Goal: Navigation & Orientation: Find specific page/section

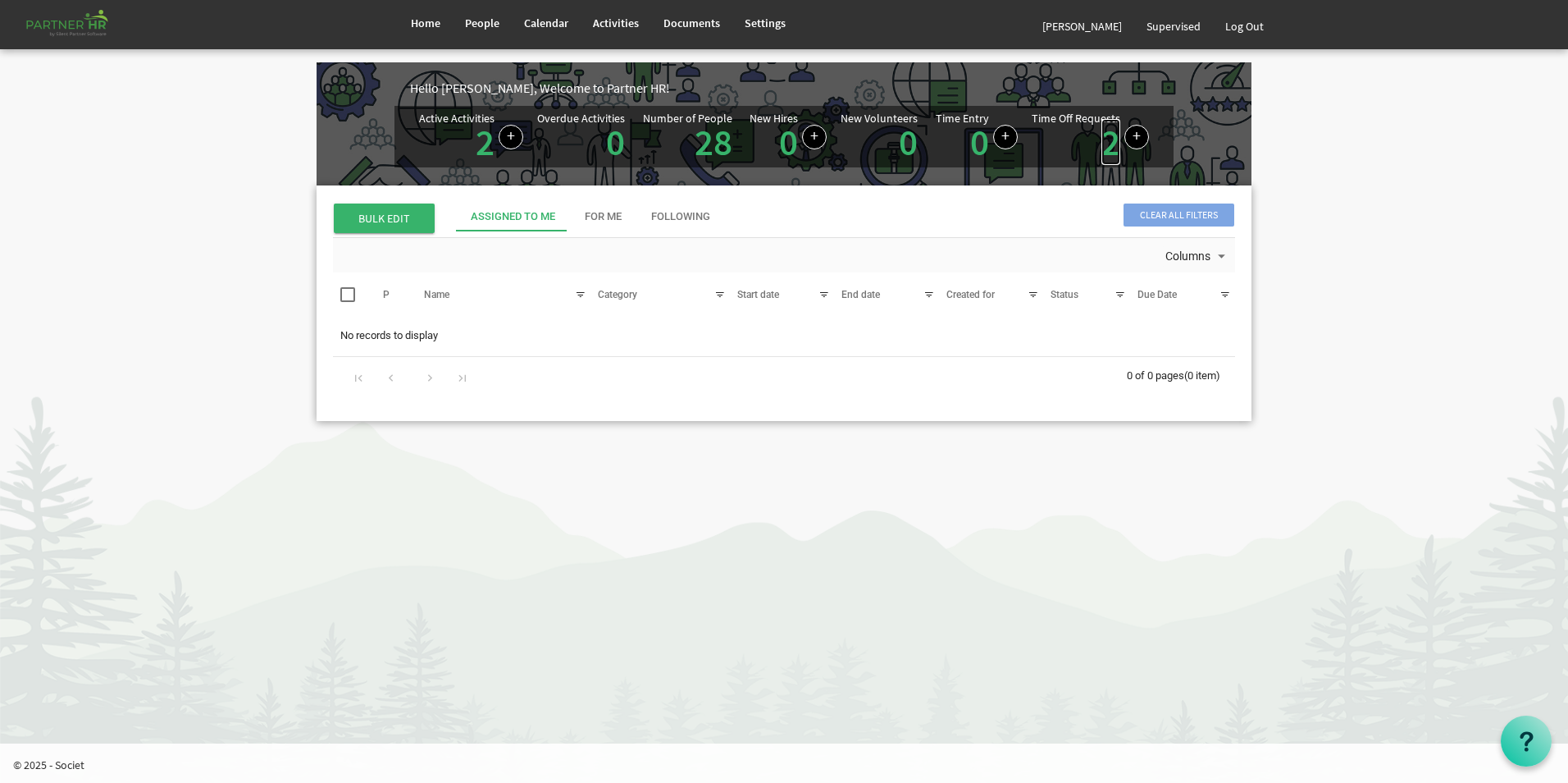
click at [1106, 153] on link "2" at bounding box center [1111, 142] width 19 height 46
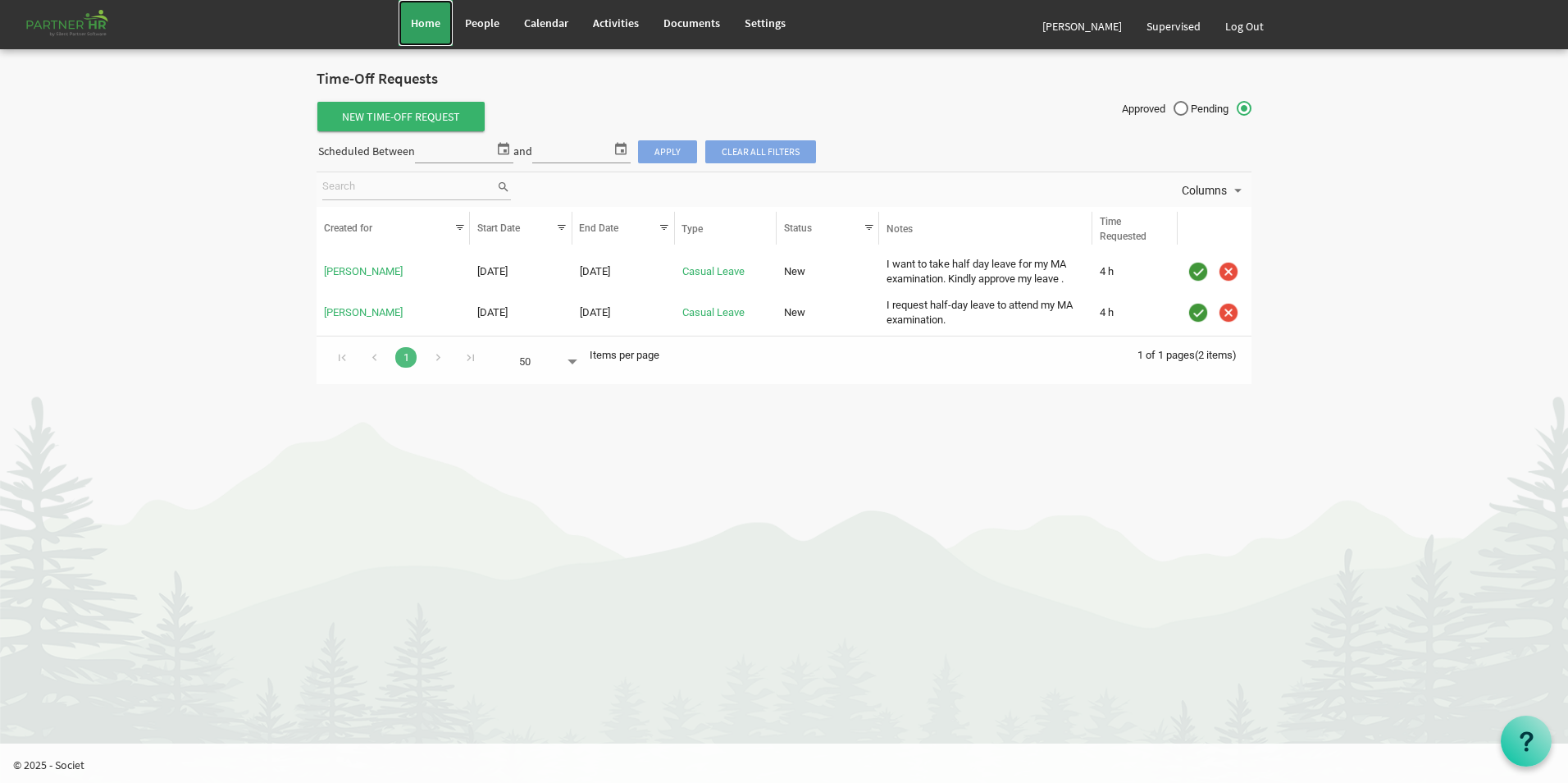
click at [413, 27] on span "Home" at bounding box center [426, 23] width 30 height 15
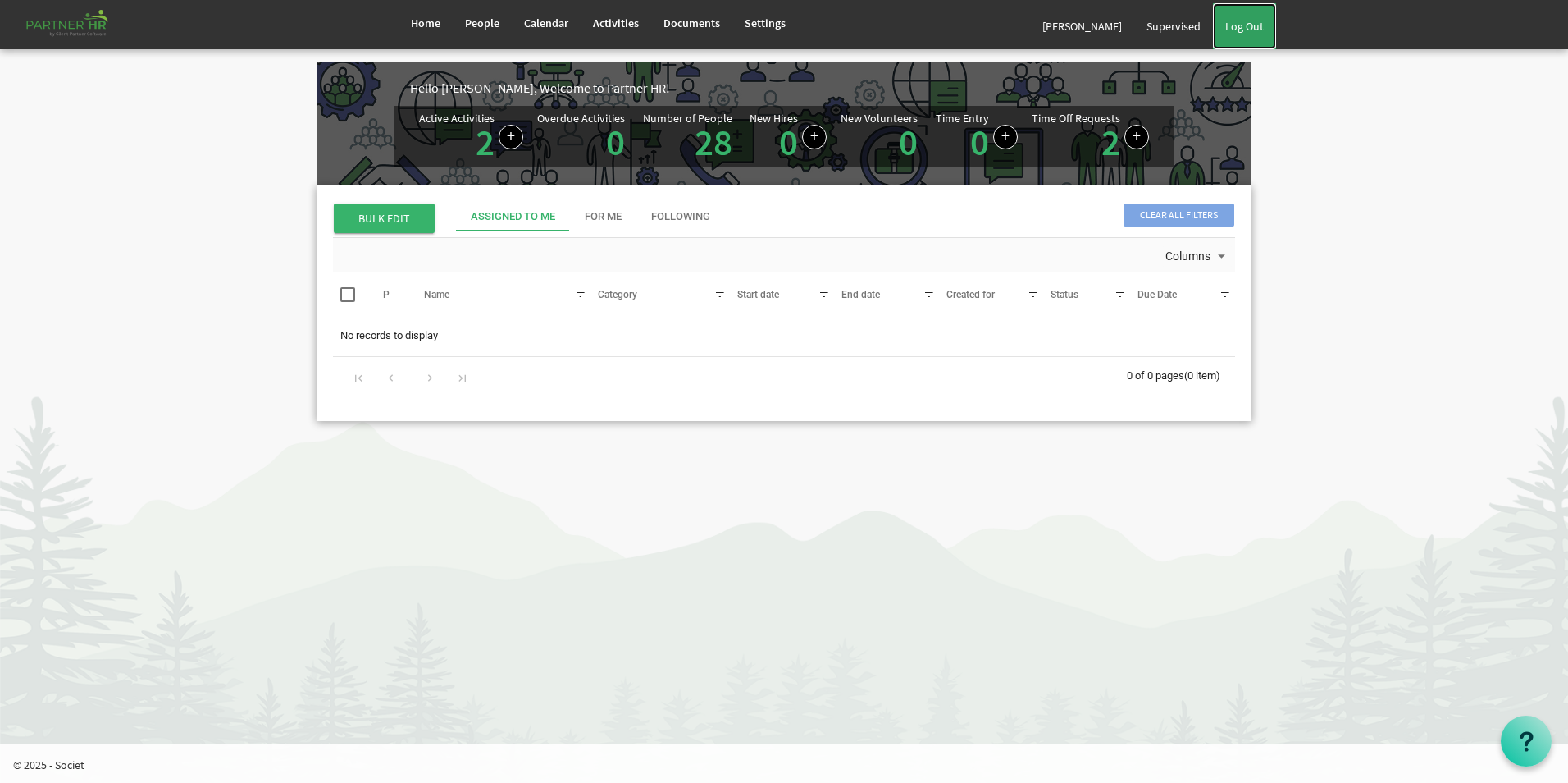
click at [1235, 24] on link "Log Out" at bounding box center [1244, 27] width 63 height 46
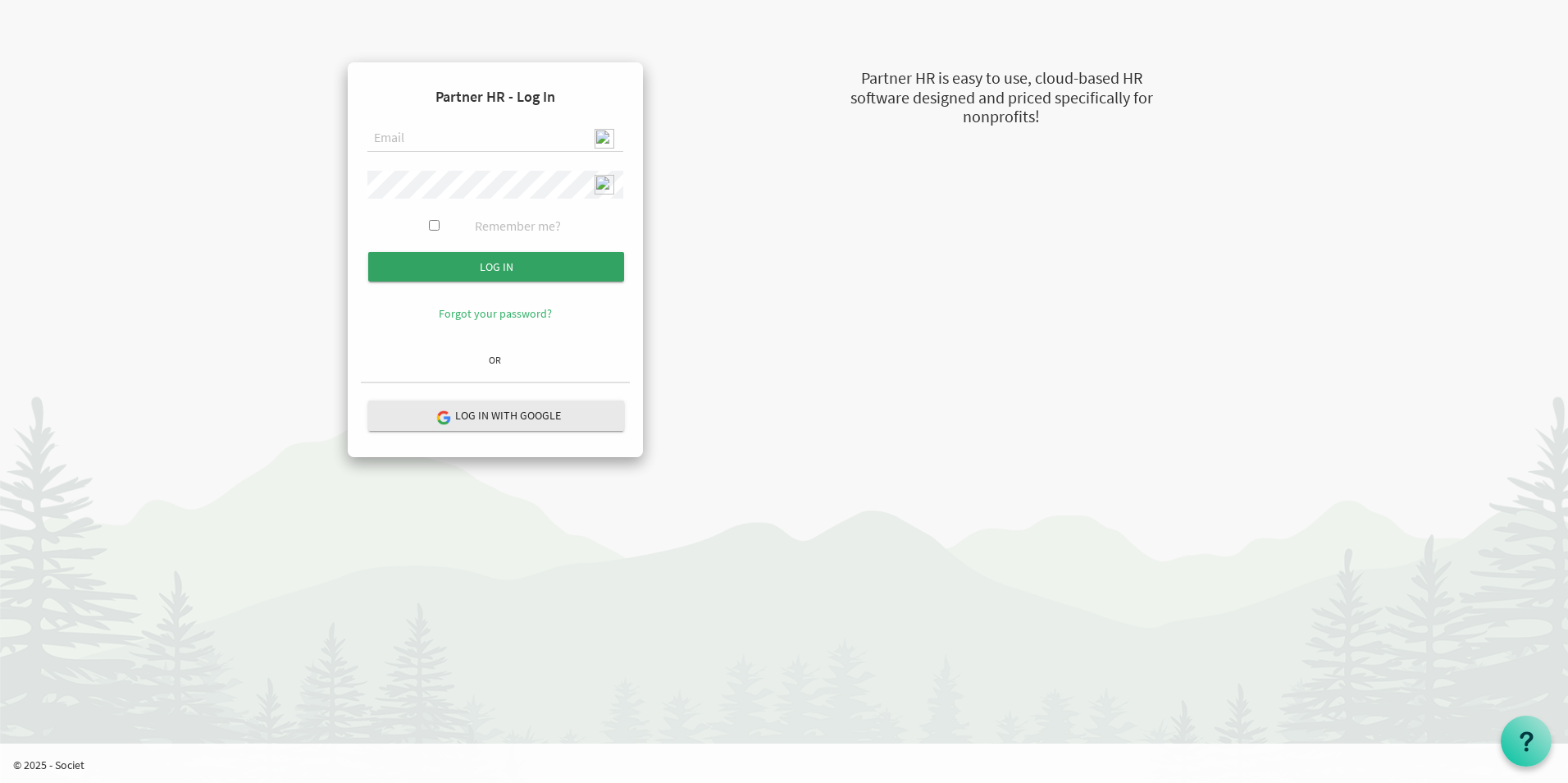
type input "admin@stepind.org"
click at [504, 269] on input "Log in" at bounding box center [496, 266] width 256 height 30
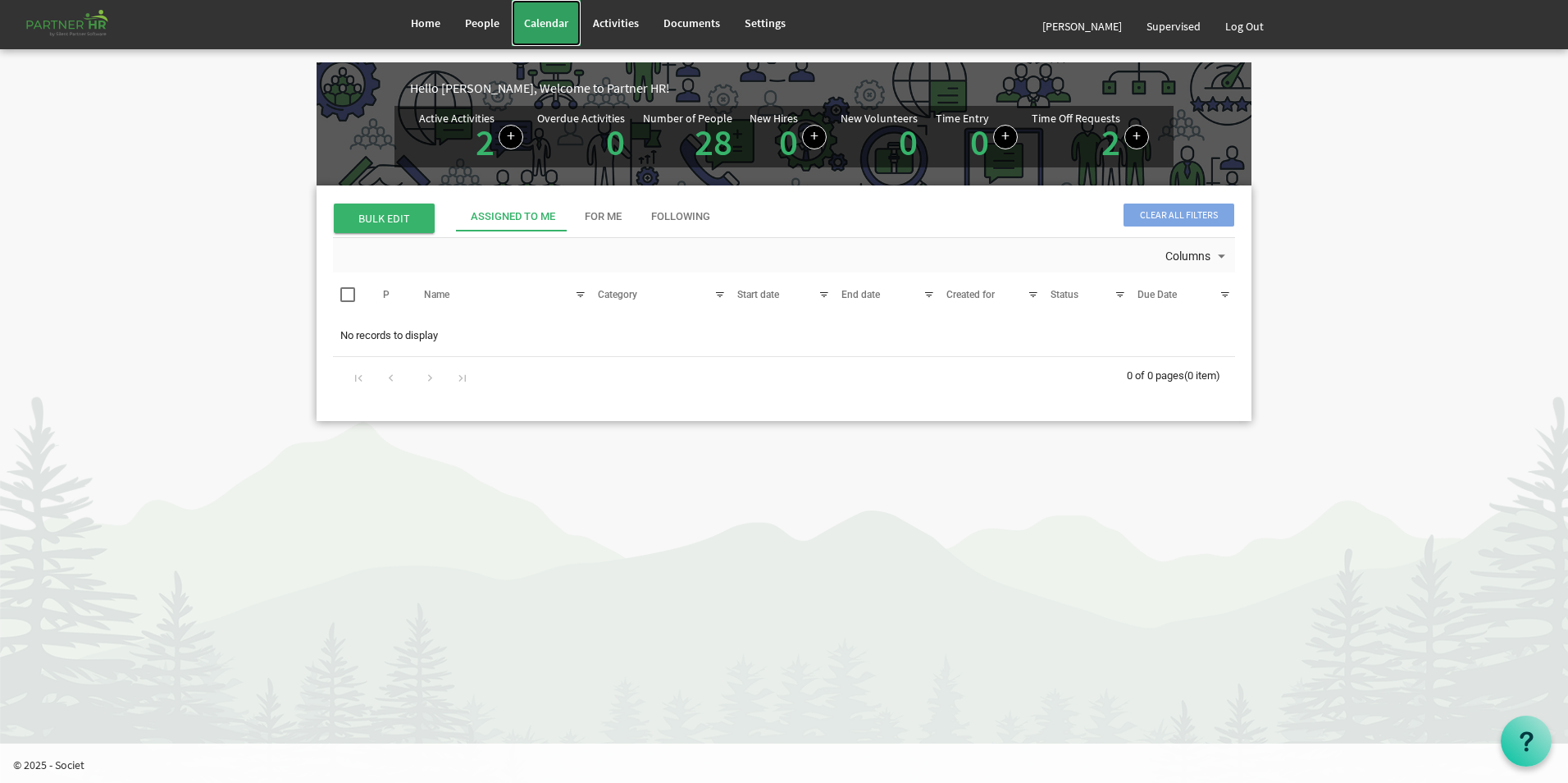
click at [567, 26] on span "Calendar" at bounding box center [546, 23] width 45 height 15
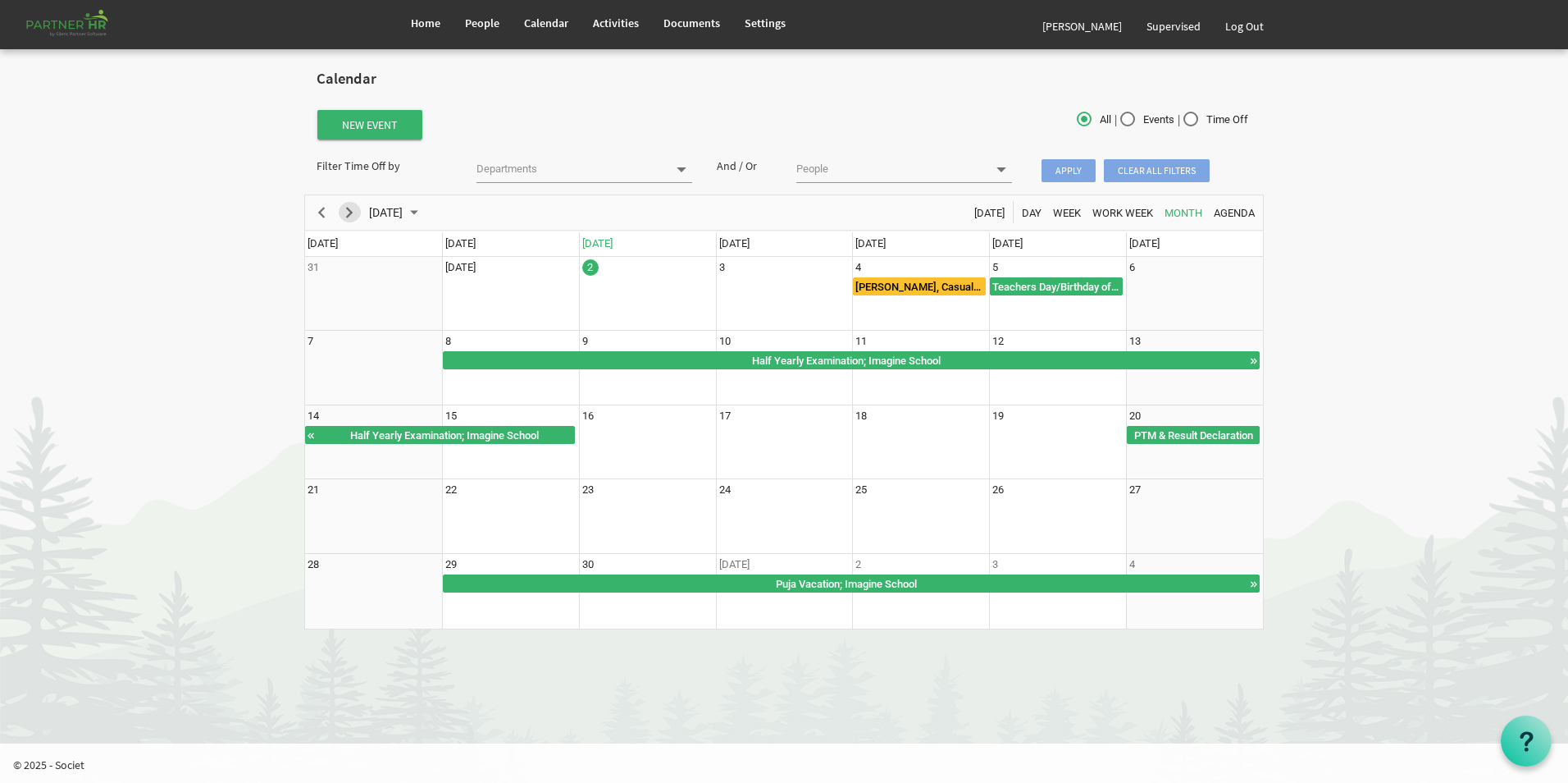
click at [351, 216] on span "Next" at bounding box center [349, 212] width 19 height 20
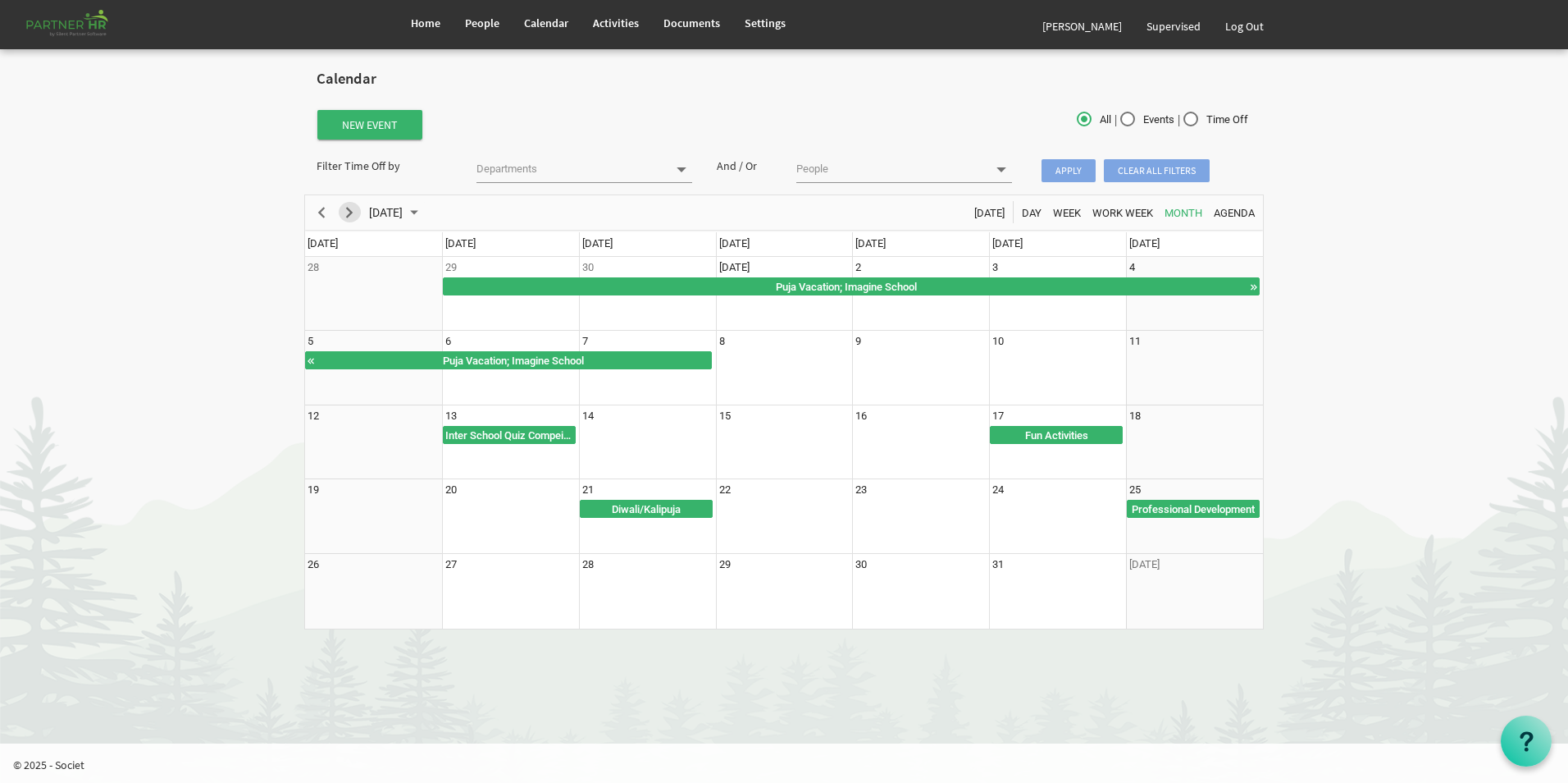
click at [352, 216] on span "Next" at bounding box center [349, 212] width 19 height 20
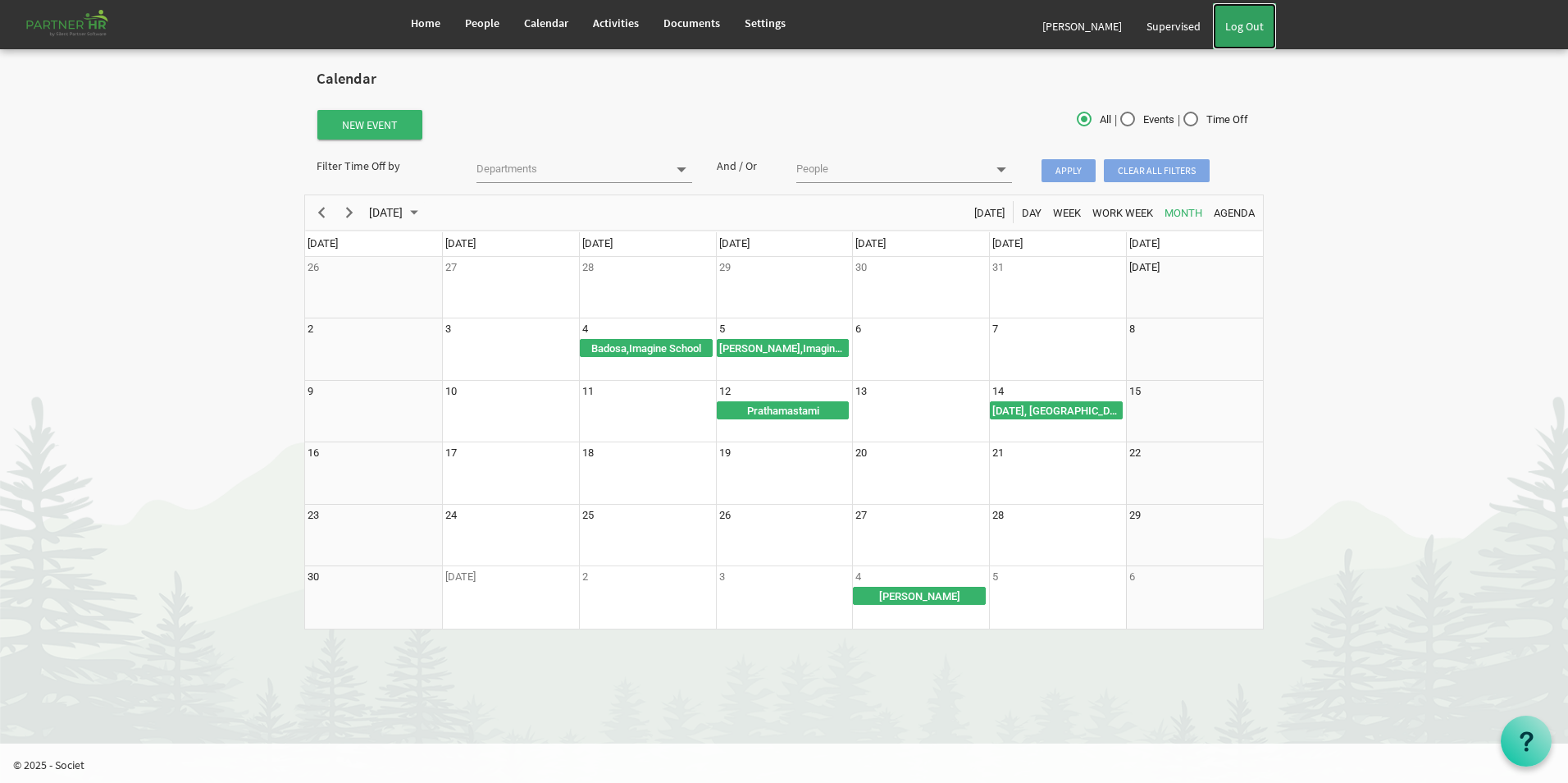
click at [1267, 25] on link "Log Out" at bounding box center [1244, 27] width 63 height 46
